Goal: Task Accomplishment & Management: Use online tool/utility

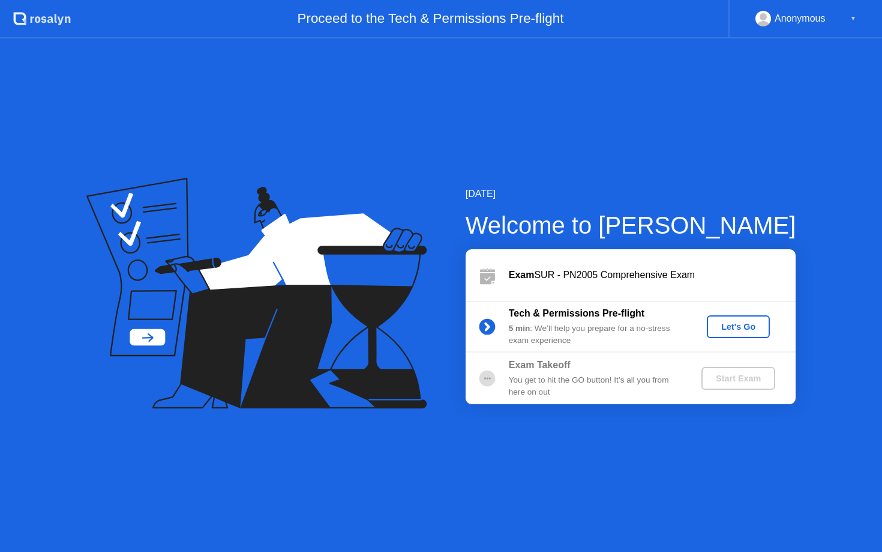
click at [747, 331] on div "Let's Go" at bounding box center [738, 327] width 53 height 10
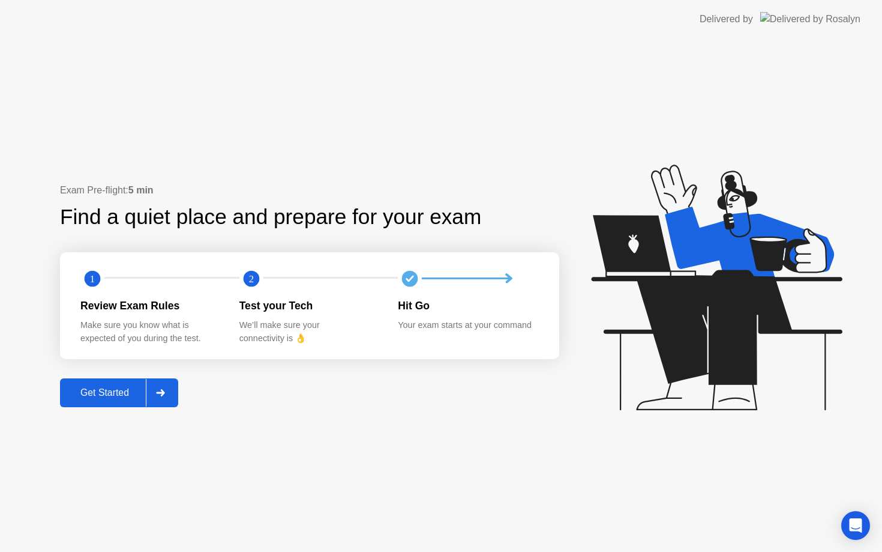
click at [117, 394] on div "Get Started" at bounding box center [105, 392] width 82 height 11
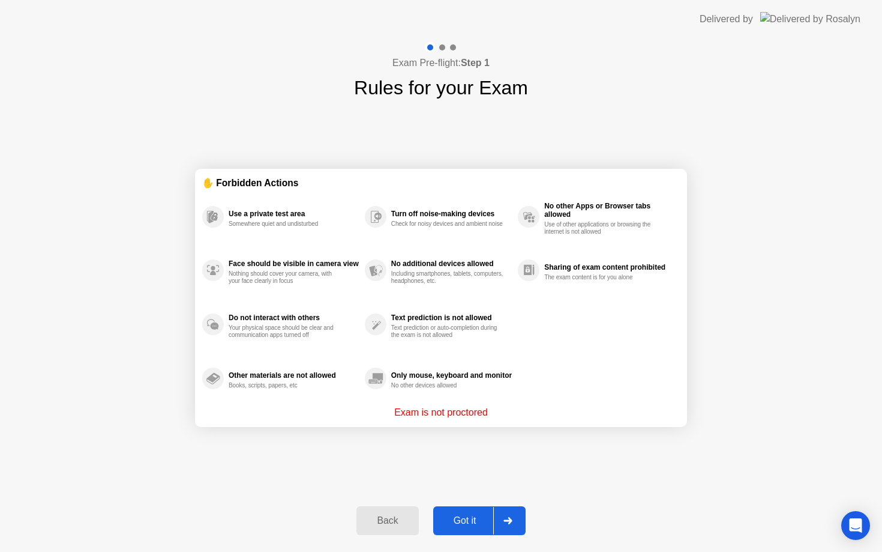
click at [481, 519] on div "Got it" at bounding box center [465, 520] width 56 height 11
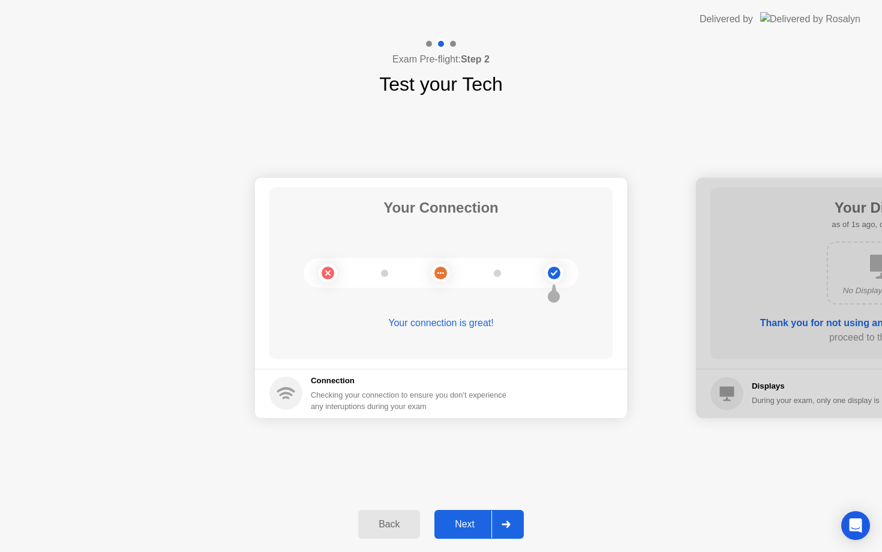
click at [520, 535] on div at bounding box center [506, 524] width 29 height 28
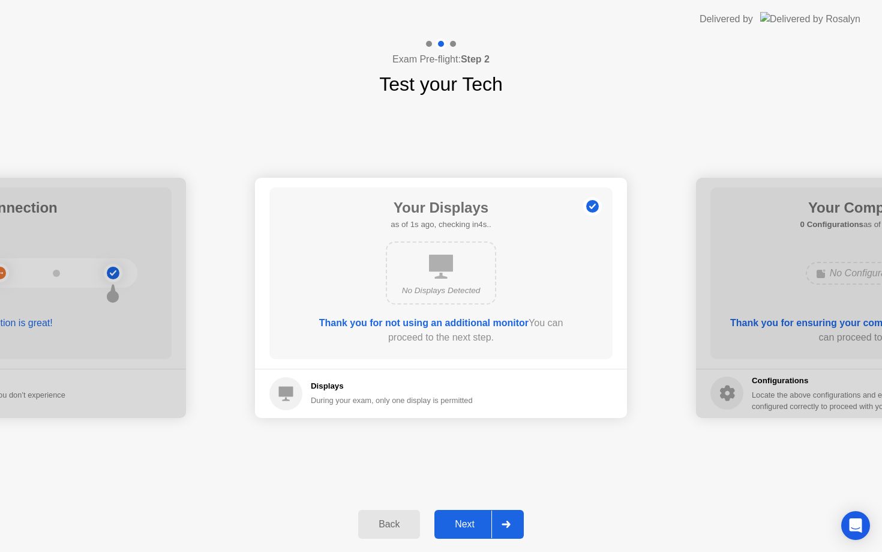
click at [496, 522] on div at bounding box center [506, 524] width 29 height 28
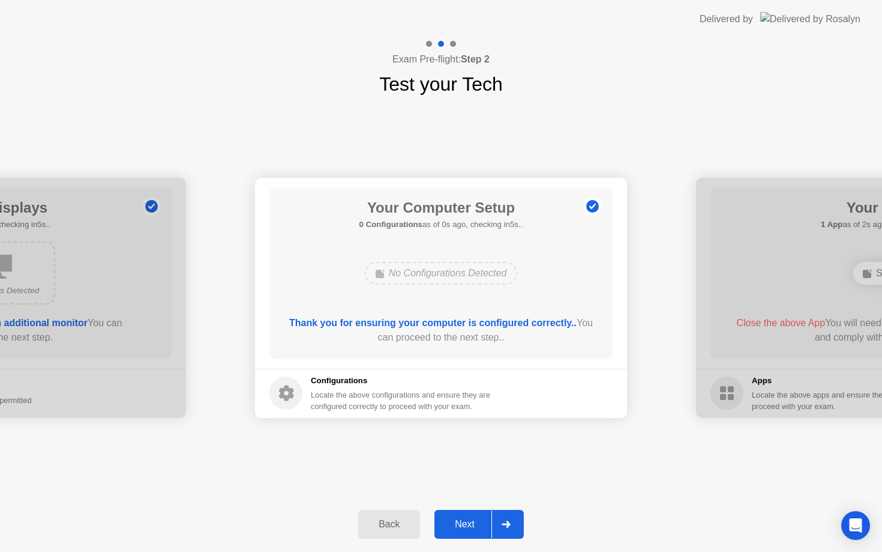
click at [496, 522] on div at bounding box center [506, 524] width 29 height 28
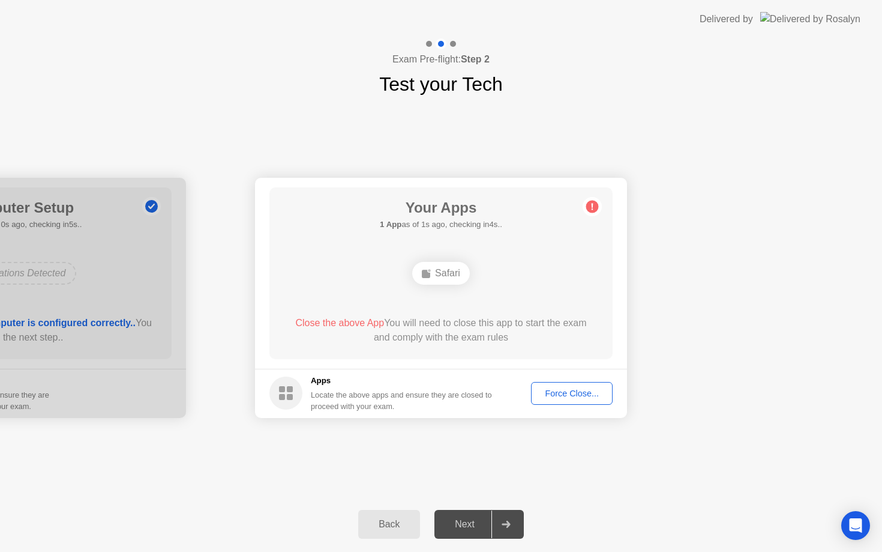
click at [563, 388] on div "Force Close..." at bounding box center [571, 393] width 73 height 10
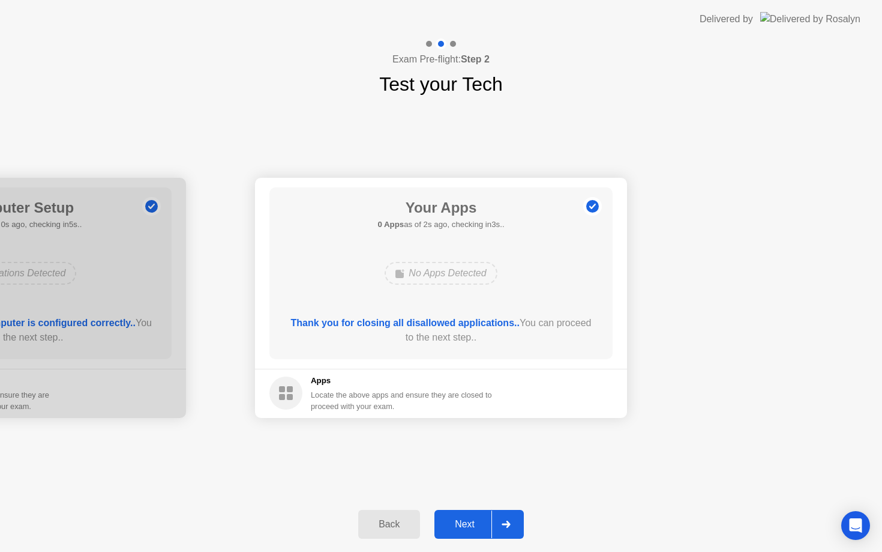
click at [508, 521] on icon at bounding box center [506, 523] width 8 height 7
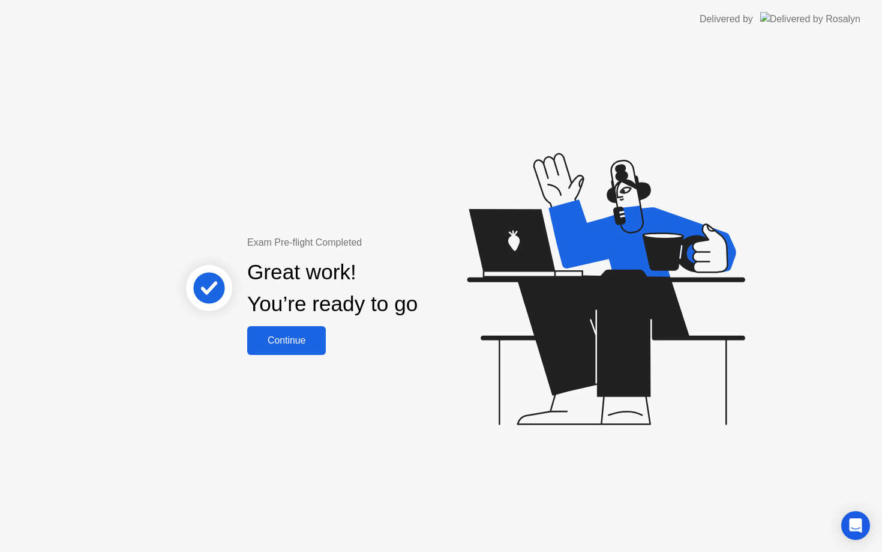
click at [282, 345] on div "Continue" at bounding box center [286, 340] width 71 height 11
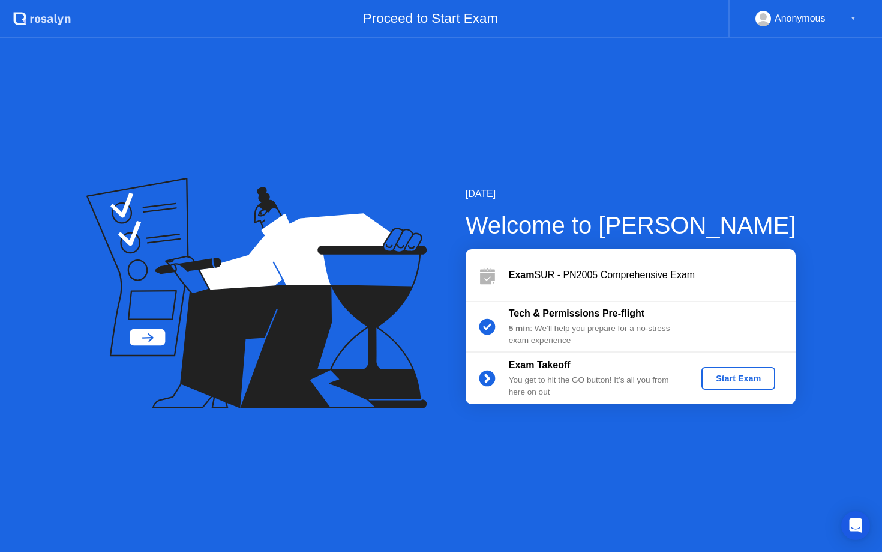
click at [717, 382] on div "Start Exam" at bounding box center [738, 378] width 64 height 10
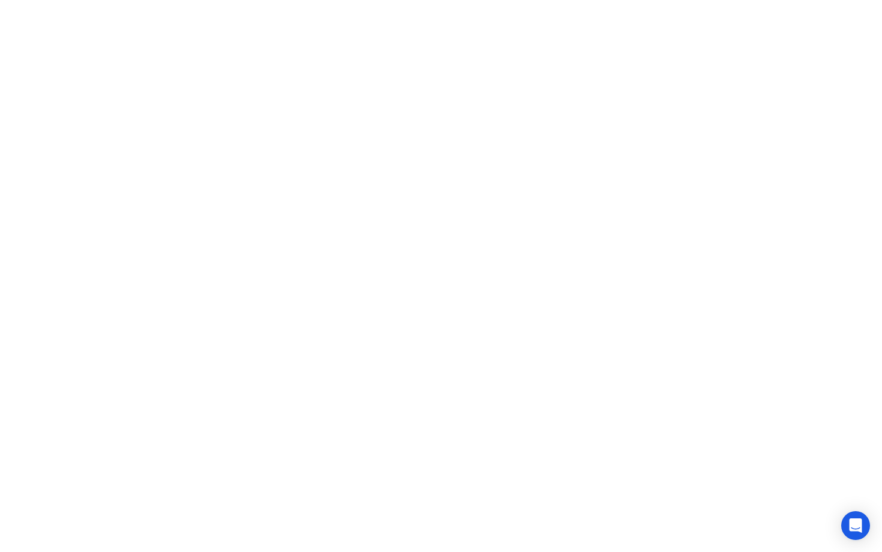
click iframe
click at [408, 538] on div "Hide" at bounding box center [403, 541] width 13 height 7
